Goal: Information Seeking & Learning: Learn about a topic

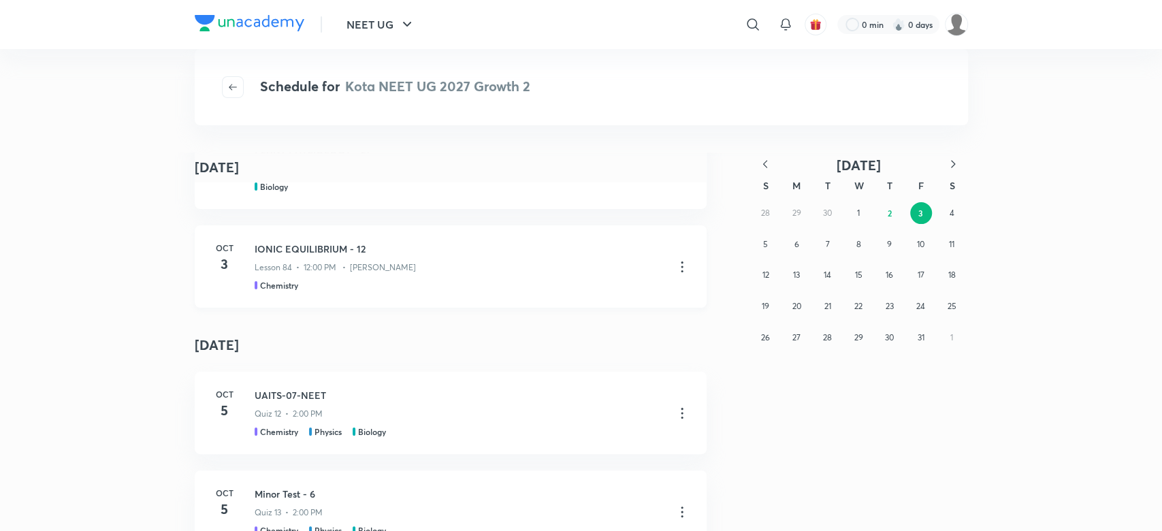
scroll to position [218, 0]
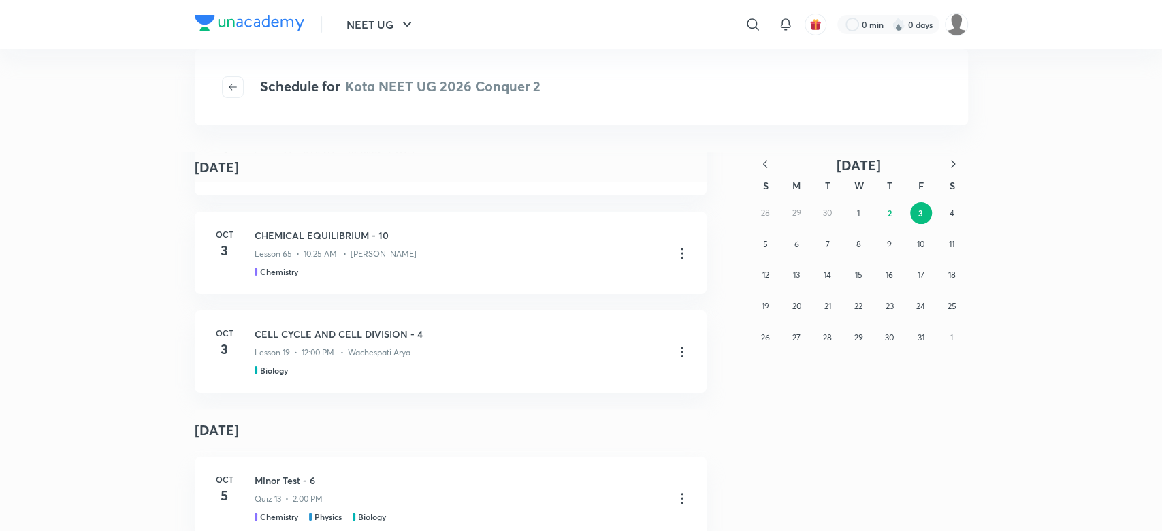
scroll to position [181, 0]
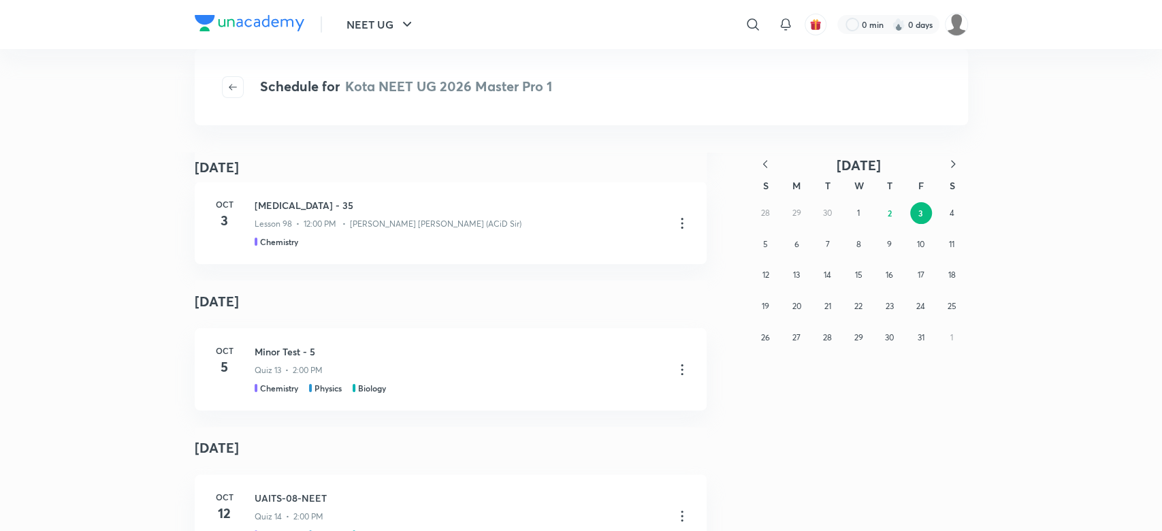
scroll to position [212, 0]
